Goal: Find specific page/section: Find specific page/section

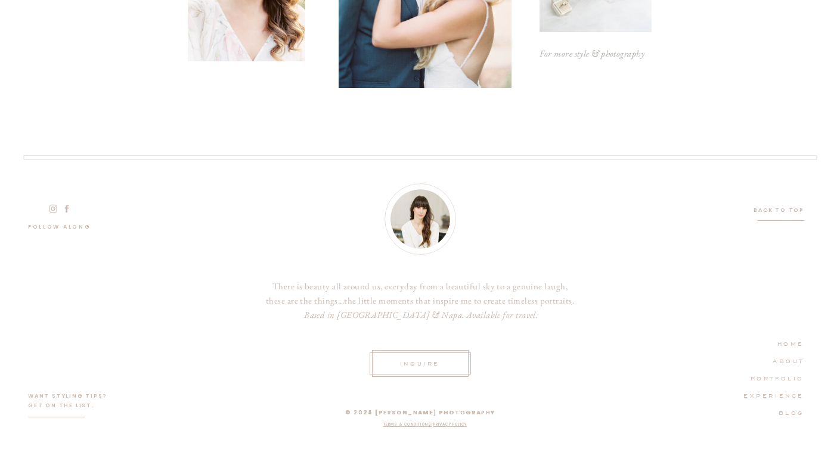
scroll to position [2618, 0]
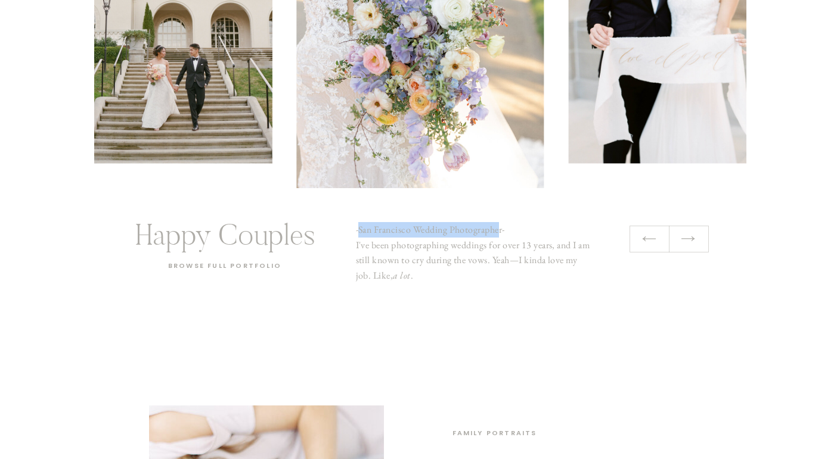
drag, startPoint x: 501, startPoint y: 232, endPoint x: 359, endPoint y: 226, distance: 142.0
click at [359, 226] on p "-San Francisco Wedding Photographer- I've been photographing weddings for over …" at bounding box center [473, 272] width 235 height 100
click at [372, 228] on p "-San Francisco Wedding Photographer- I've been photographing weddings for over …" at bounding box center [473, 272] width 235 height 100
drag, startPoint x: 358, startPoint y: 231, endPoint x: 486, endPoint y: 234, distance: 128.2
click at [486, 234] on p "-San Francisco Wedding Photographer- I've been photographing weddings for over …" at bounding box center [473, 272] width 235 height 100
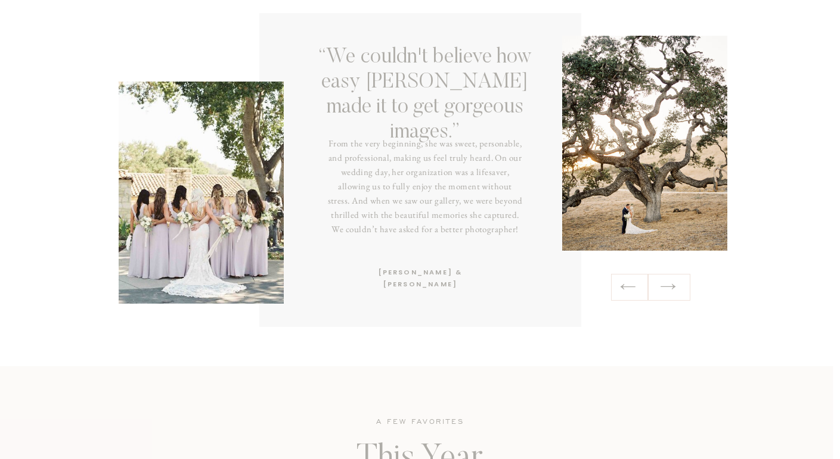
scroll to position [1490, 0]
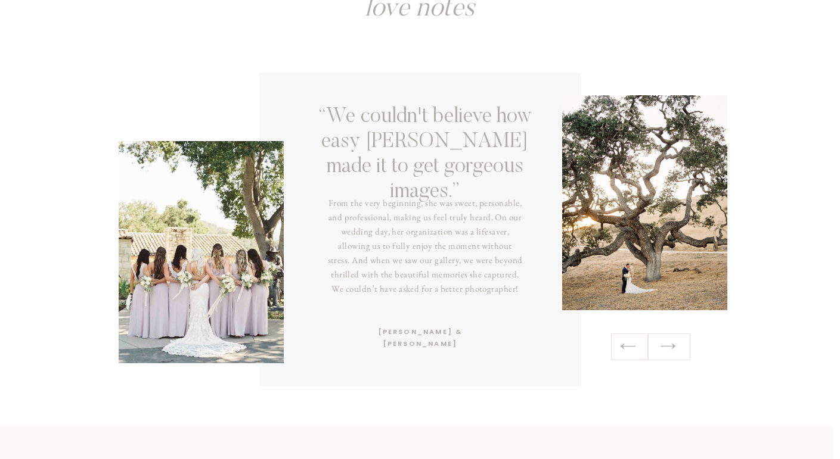
click at [678, 347] on div at bounding box center [650, 347] width 79 height 27
click at [675, 350] on icon at bounding box center [667, 346] width 17 height 18
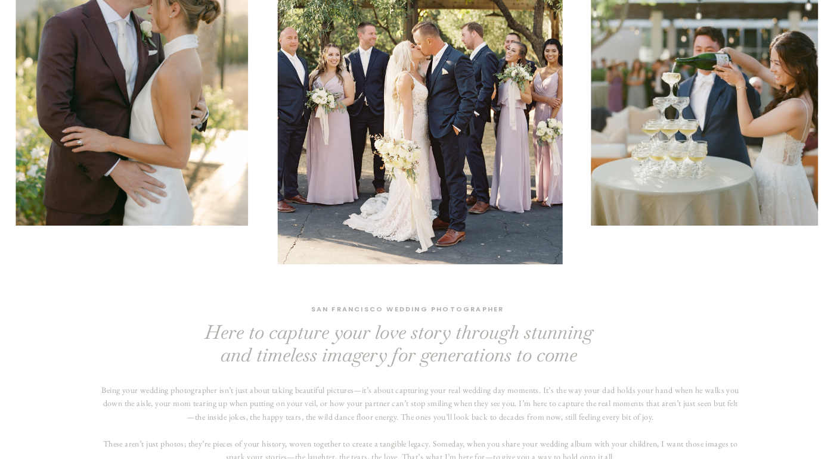
scroll to position [0, 0]
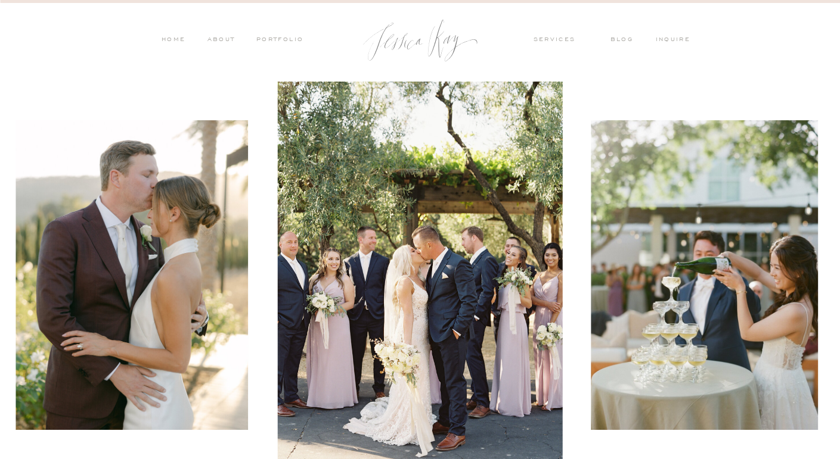
click at [547, 45] on nav "services" at bounding box center [562, 40] width 58 height 11
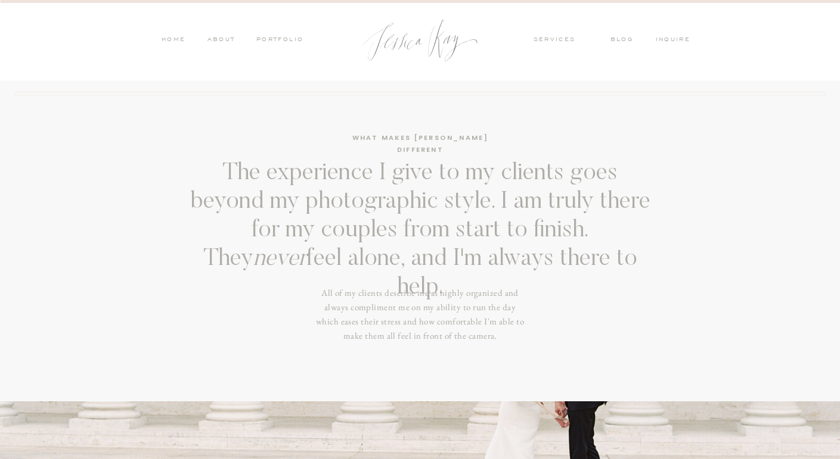
click at [548, 39] on nav "services" at bounding box center [562, 40] width 58 height 11
click at [561, 38] on nav "services" at bounding box center [562, 40] width 58 height 11
